Goal: Information Seeking & Learning: Learn about a topic

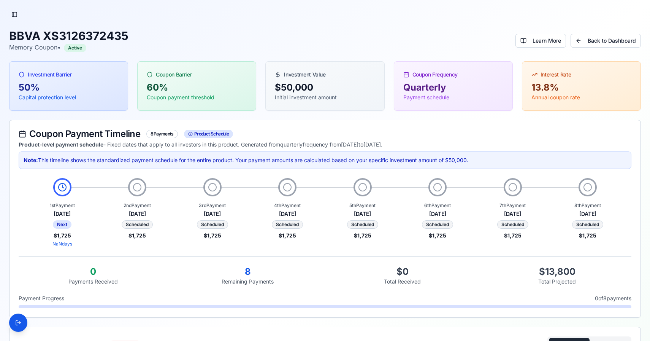
scroll to position [196, 0]
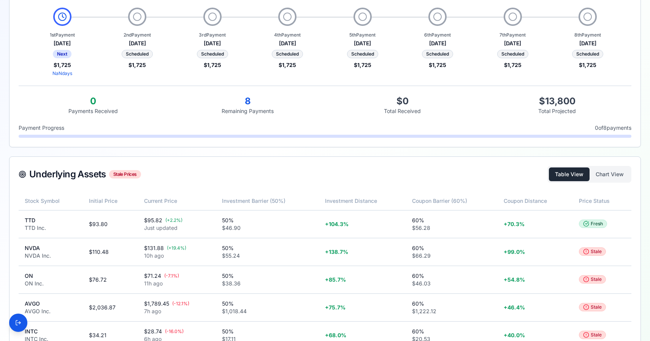
scroll to position [196, 0]
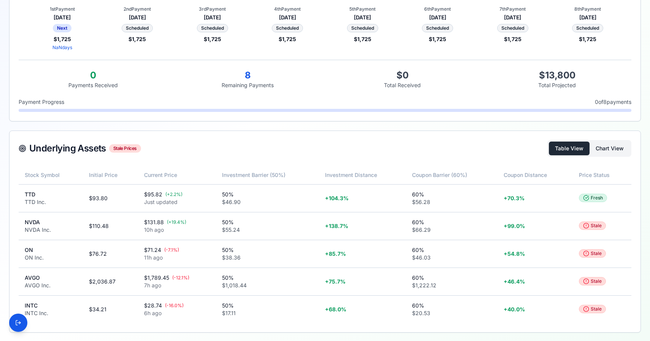
click at [598, 152] on button "Chart View" at bounding box center [610, 148] width 40 height 14
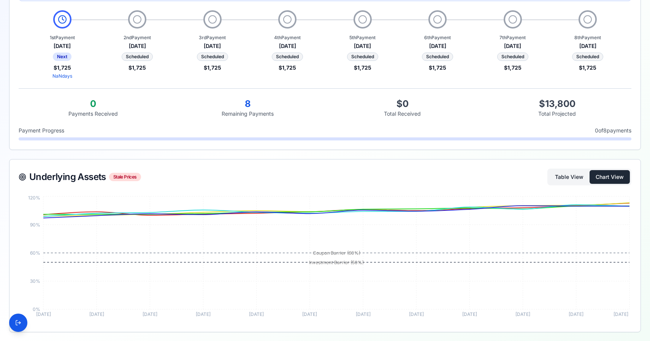
click at [556, 173] on button "Table View" at bounding box center [569, 177] width 41 height 14
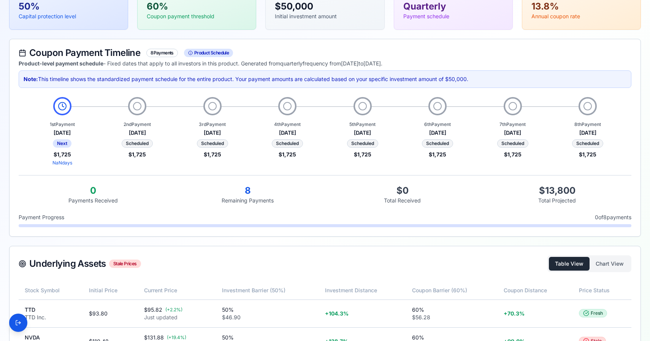
scroll to position [196, 0]
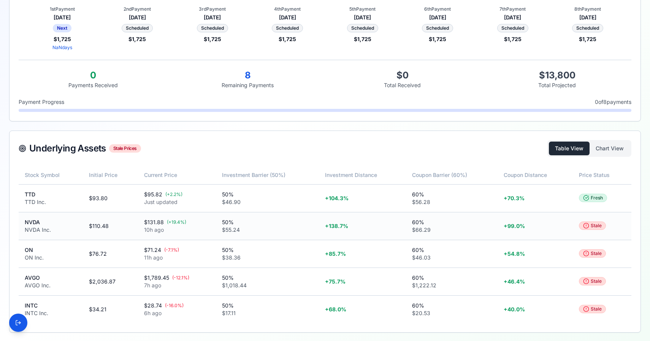
click at [33, 229] on div "NVDA Inc." at bounding box center [51, 230] width 52 height 8
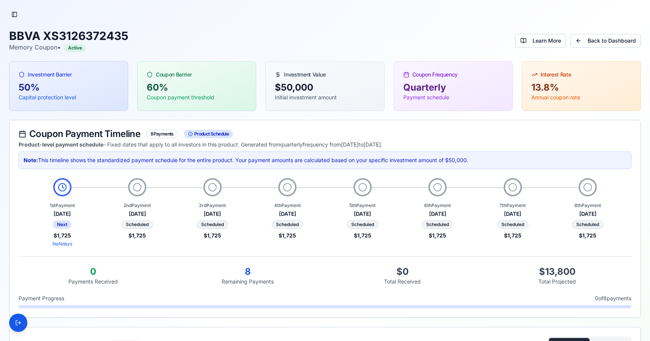
scroll to position [196, 0]
